Goal: Find specific page/section: Find specific page/section

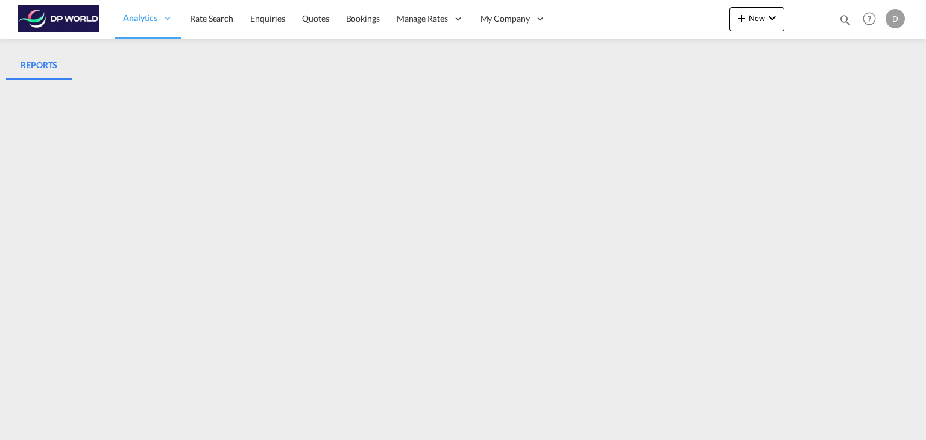
scroll to position [7, 0]
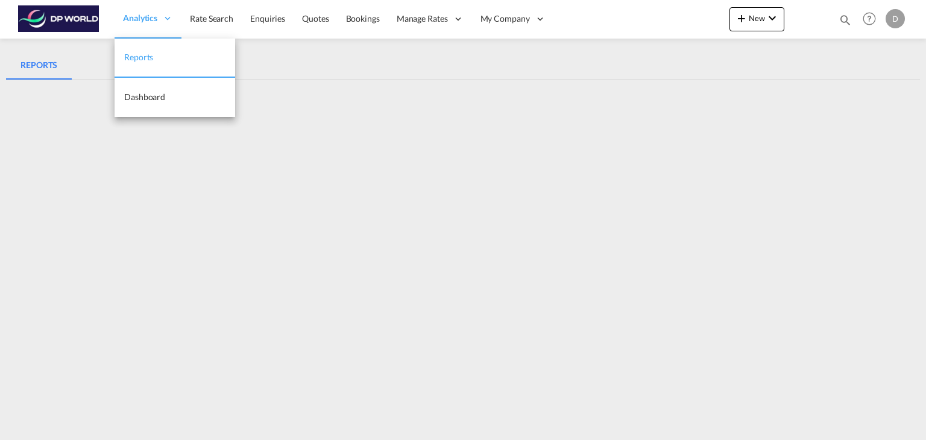
click at [165, 66] on link "Reports" at bounding box center [174, 58] width 121 height 39
